Goal: Transaction & Acquisition: Book appointment/travel/reservation

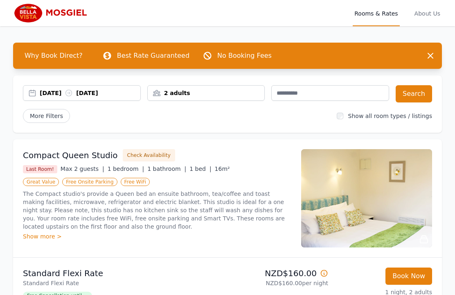
click at [114, 92] on div "[DATE] [DATE]" at bounding box center [90, 93] width 101 height 8
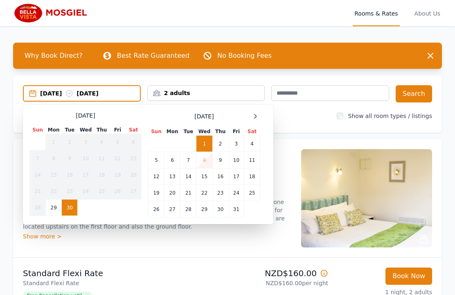
click at [255, 116] on icon at bounding box center [255, 116] width 7 height 7
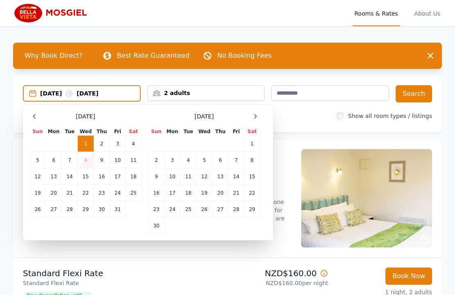
click at [240, 179] on td "14" at bounding box center [237, 176] width 16 height 16
click at [254, 177] on td "15" at bounding box center [253, 176] width 16 height 16
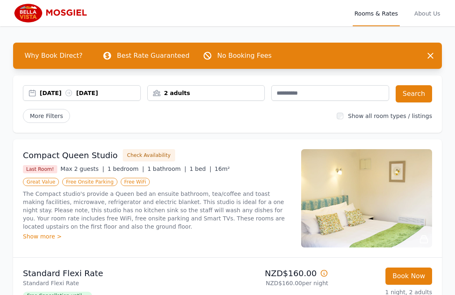
click at [120, 94] on div "[DATE] [DATE]" at bounding box center [90, 93] width 101 height 8
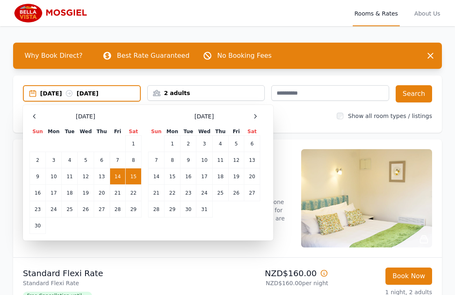
click at [117, 178] on td "14" at bounding box center [118, 176] width 16 height 16
click at [38, 196] on td "16" at bounding box center [38, 193] width 16 height 16
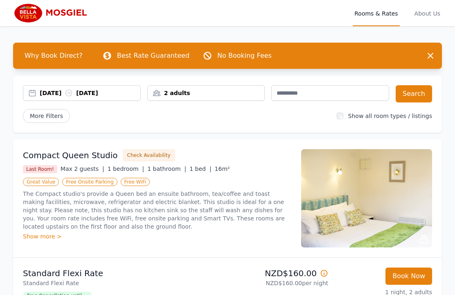
click at [235, 87] on div "2 adults" at bounding box center [206, 93] width 118 height 16
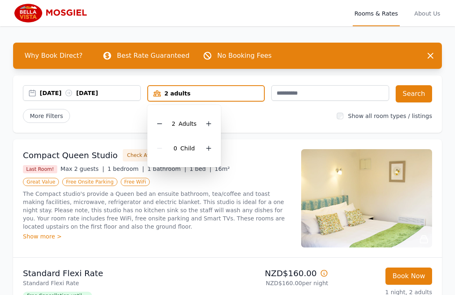
click at [158, 124] on icon at bounding box center [159, 124] width 5 height 0
click at [207, 150] on icon at bounding box center [206, 148] width 7 height 7
click at [417, 95] on button "Search" at bounding box center [414, 93] width 36 height 17
